Goal: Navigation & Orientation: Find specific page/section

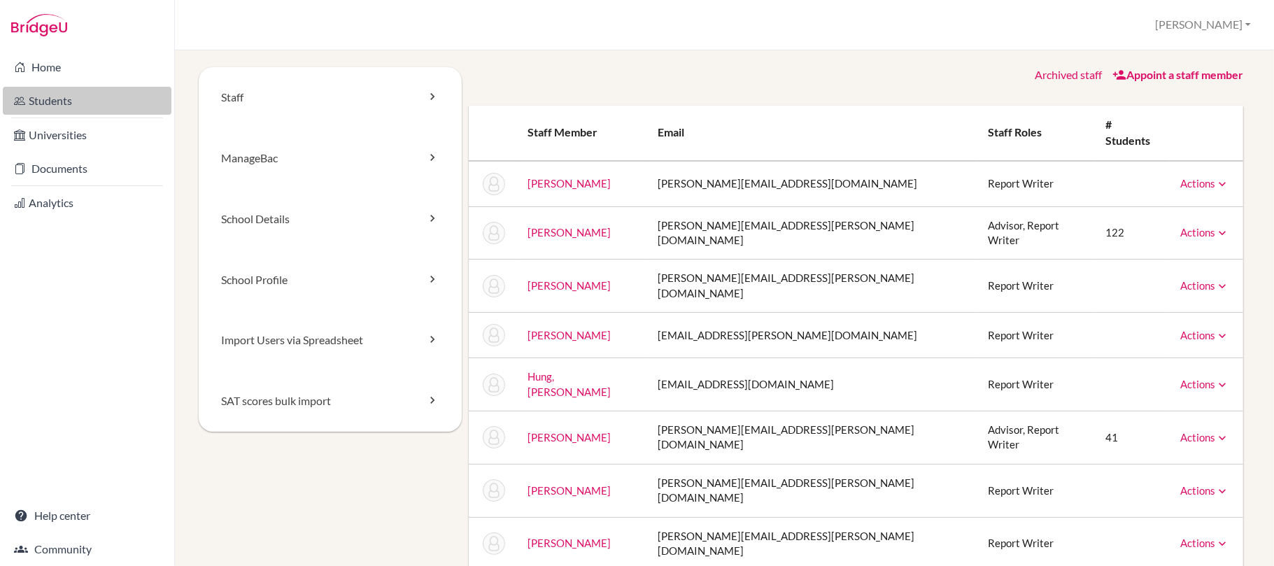
click at [77, 105] on link "Students" at bounding box center [87, 101] width 169 height 28
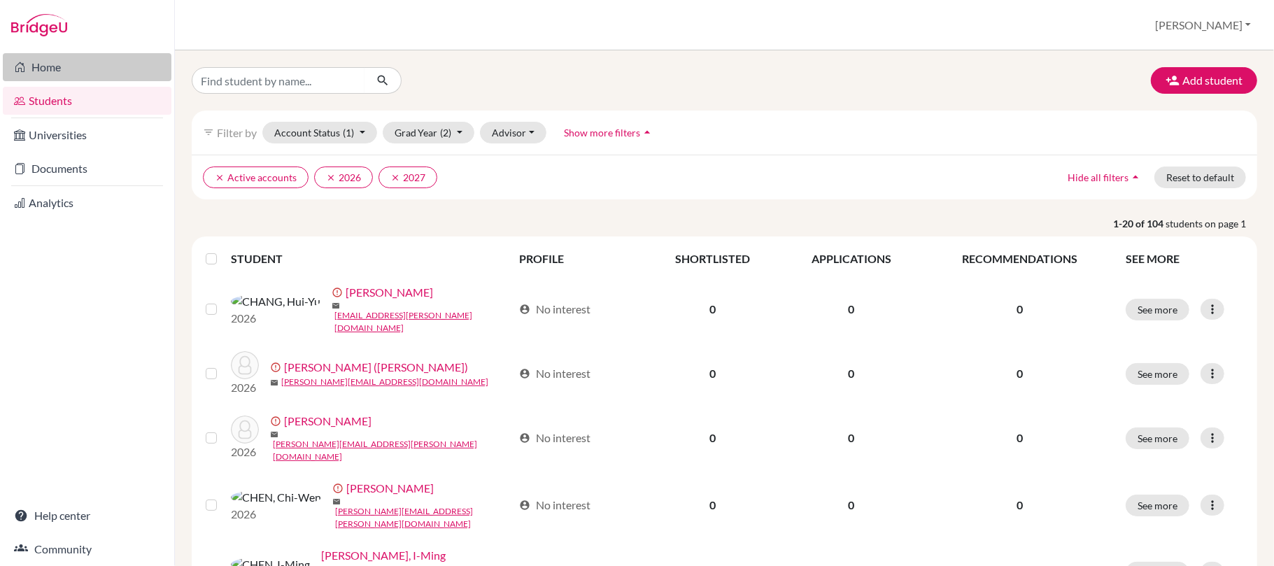
click at [81, 68] on link "Home" at bounding box center [87, 67] width 169 height 28
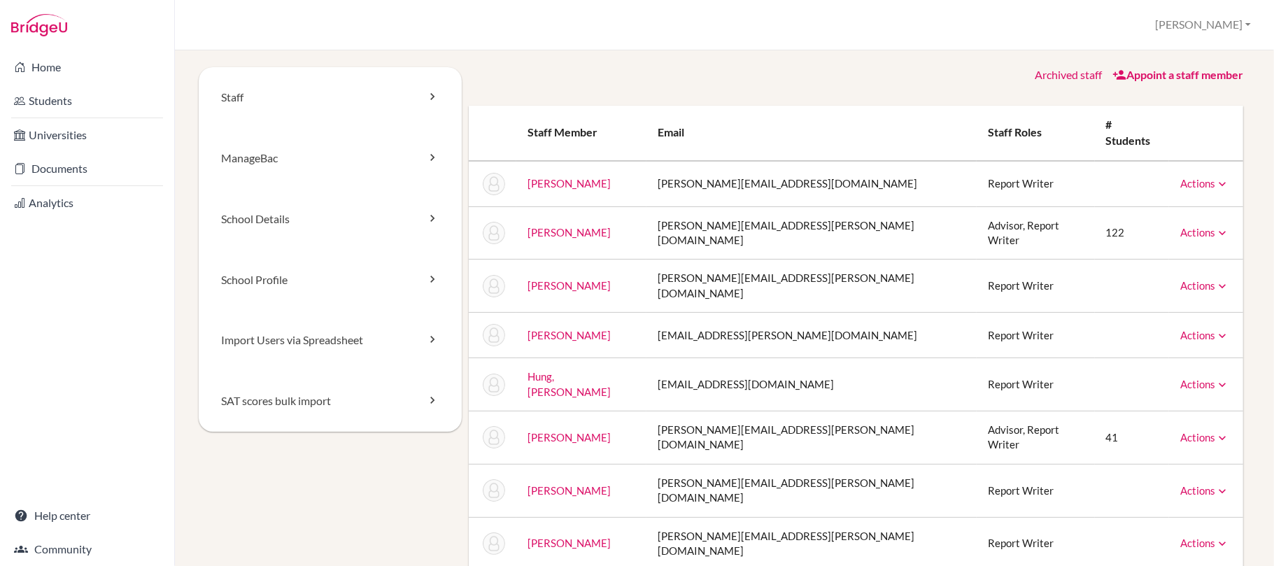
click at [66, 375] on div "Home Students Universities Documents Analytics Help center Community" at bounding box center [87, 307] width 174 height 515
click at [73, 162] on link "Documents" at bounding box center [87, 169] width 169 height 28
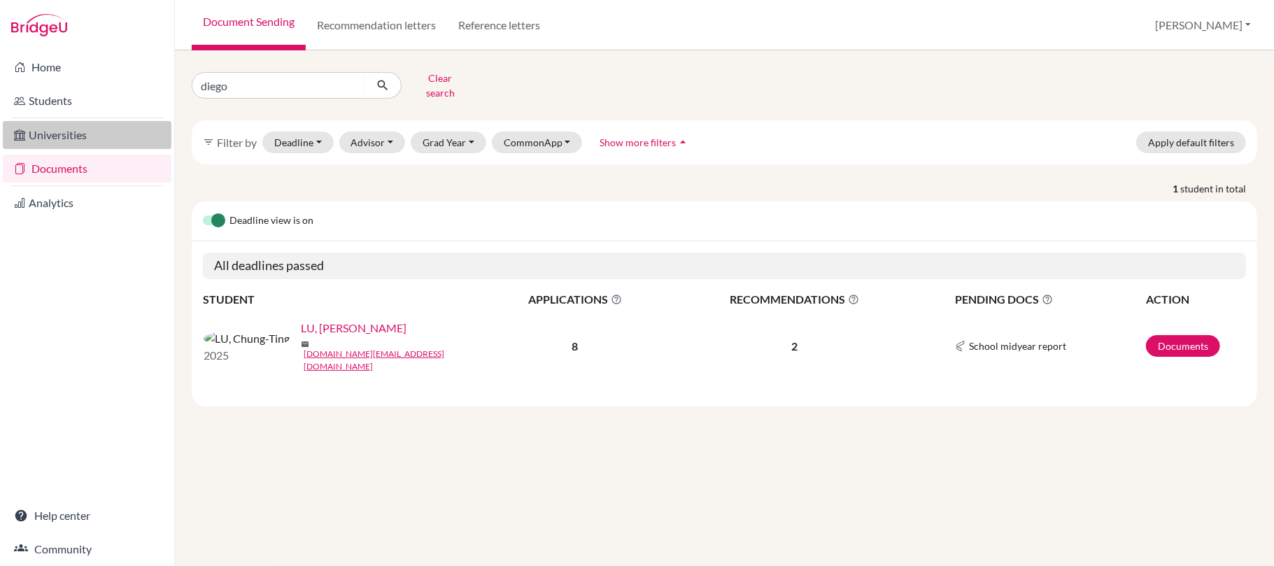
click at [78, 132] on link "Universities" at bounding box center [87, 135] width 169 height 28
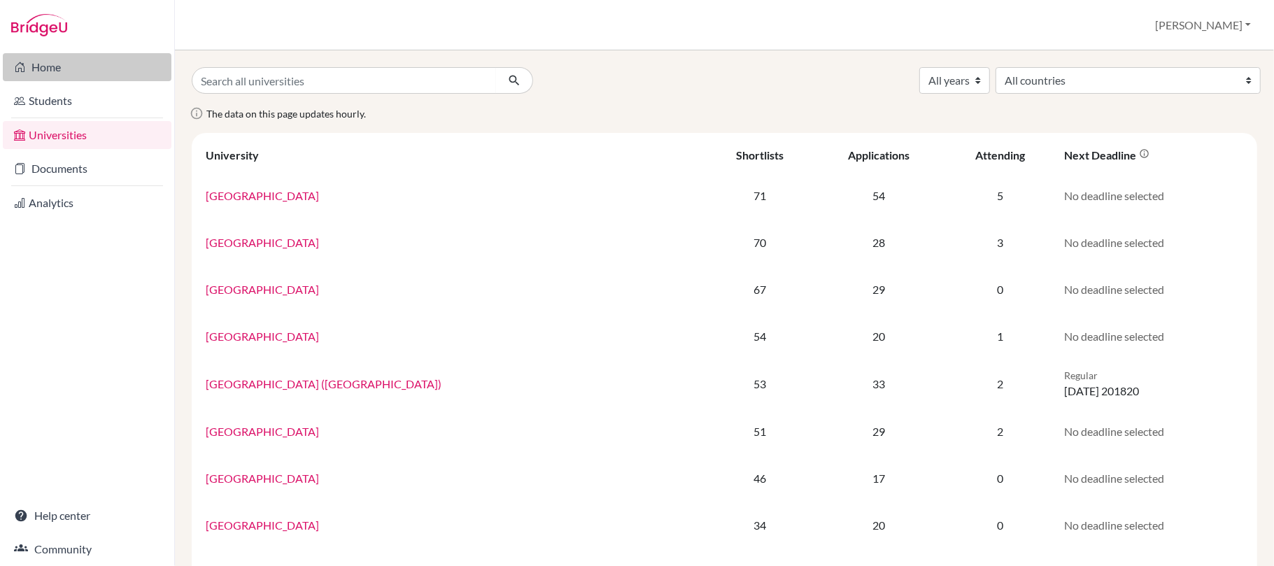
click at [71, 62] on link "Home" at bounding box center [87, 67] width 169 height 28
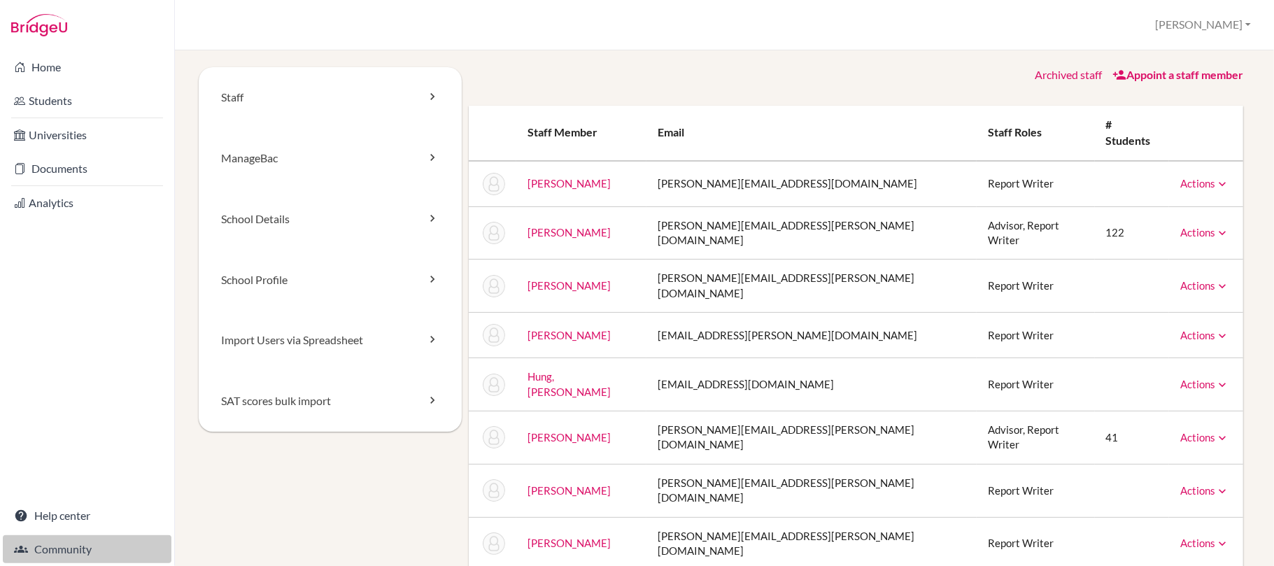
click at [73, 547] on link "Community" at bounding box center [87, 549] width 169 height 28
